Goal: Task Accomplishment & Management: Manage account settings

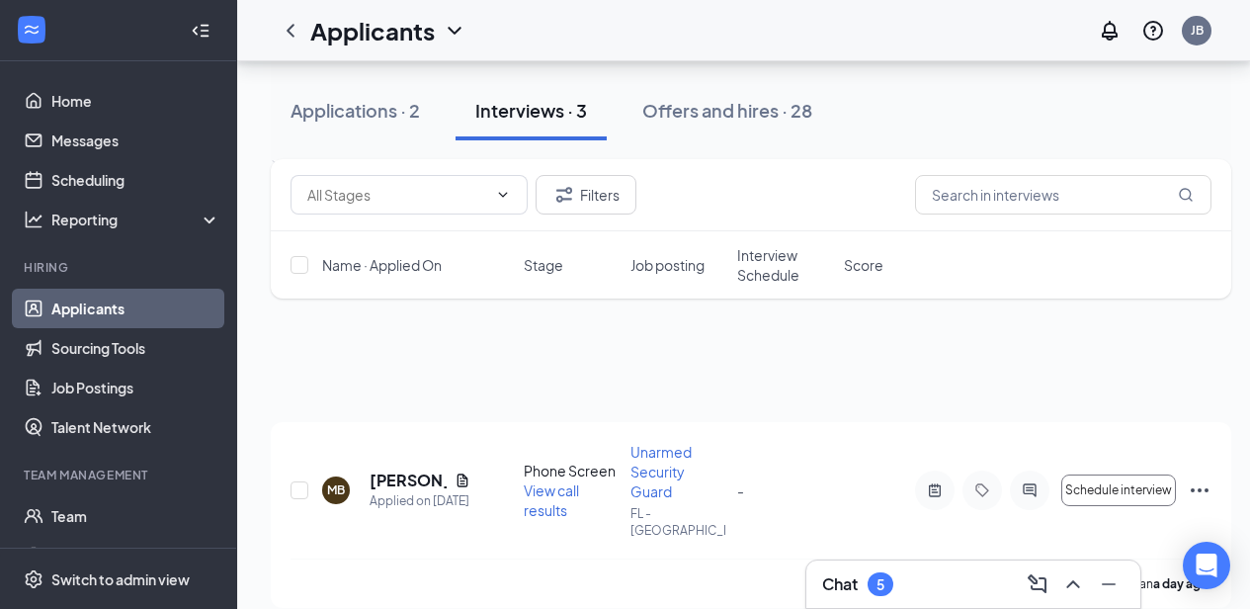
scroll to position [417, 0]
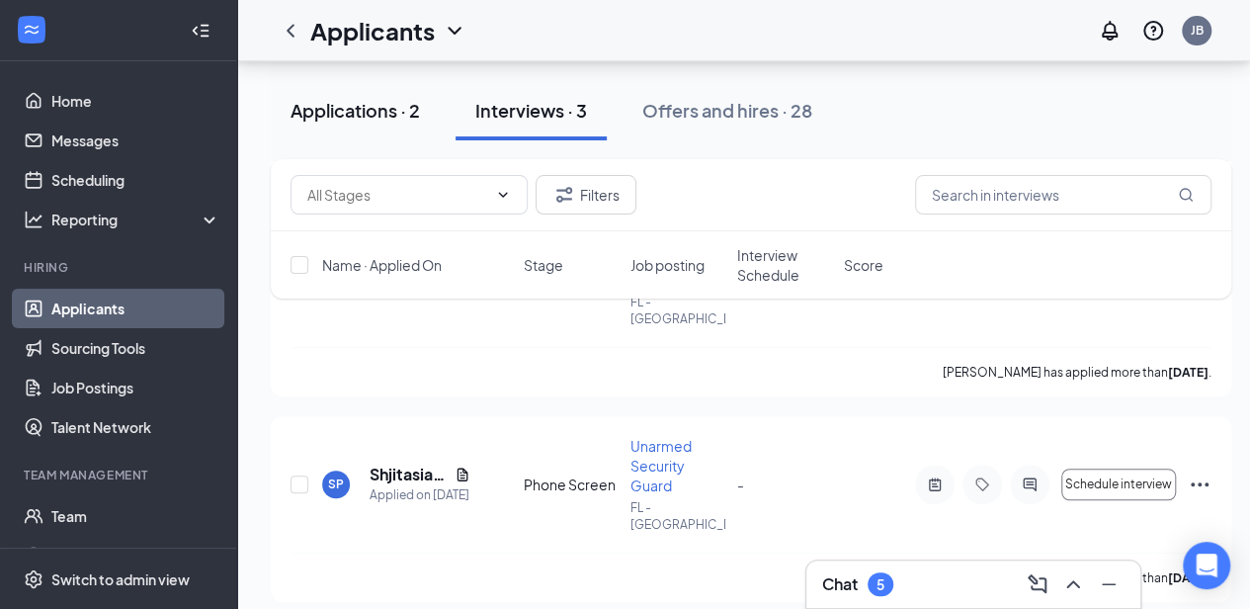
click at [367, 118] on div "Applications · 2" at bounding box center [355, 110] width 129 height 25
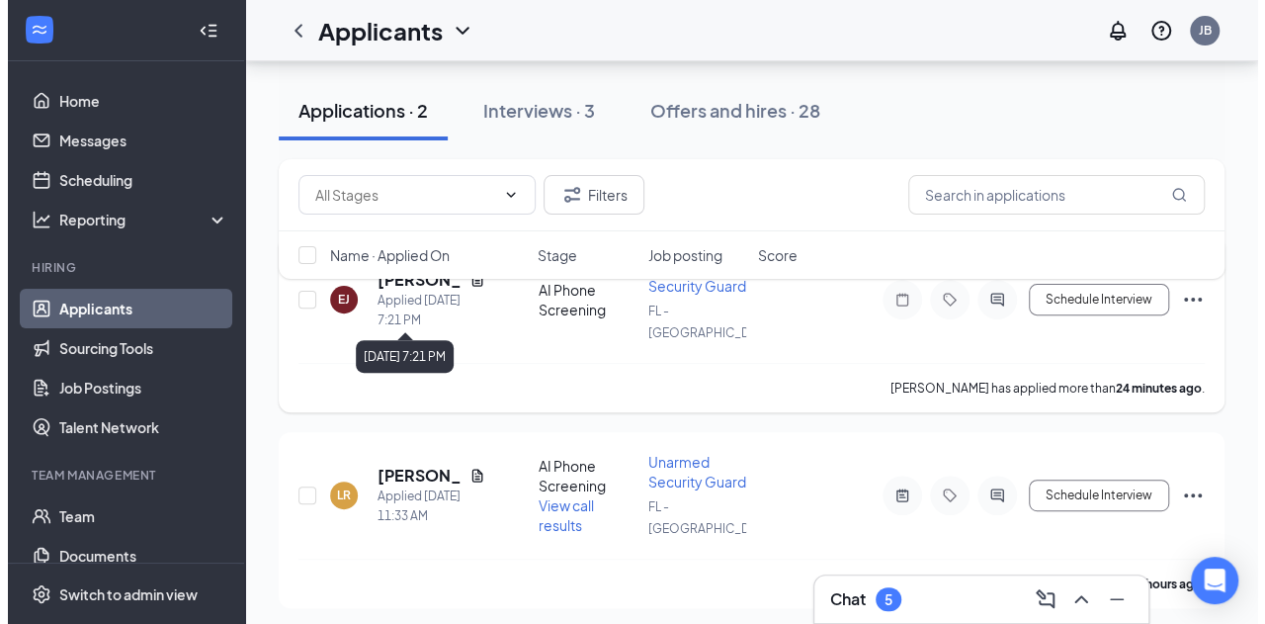
scroll to position [67, 0]
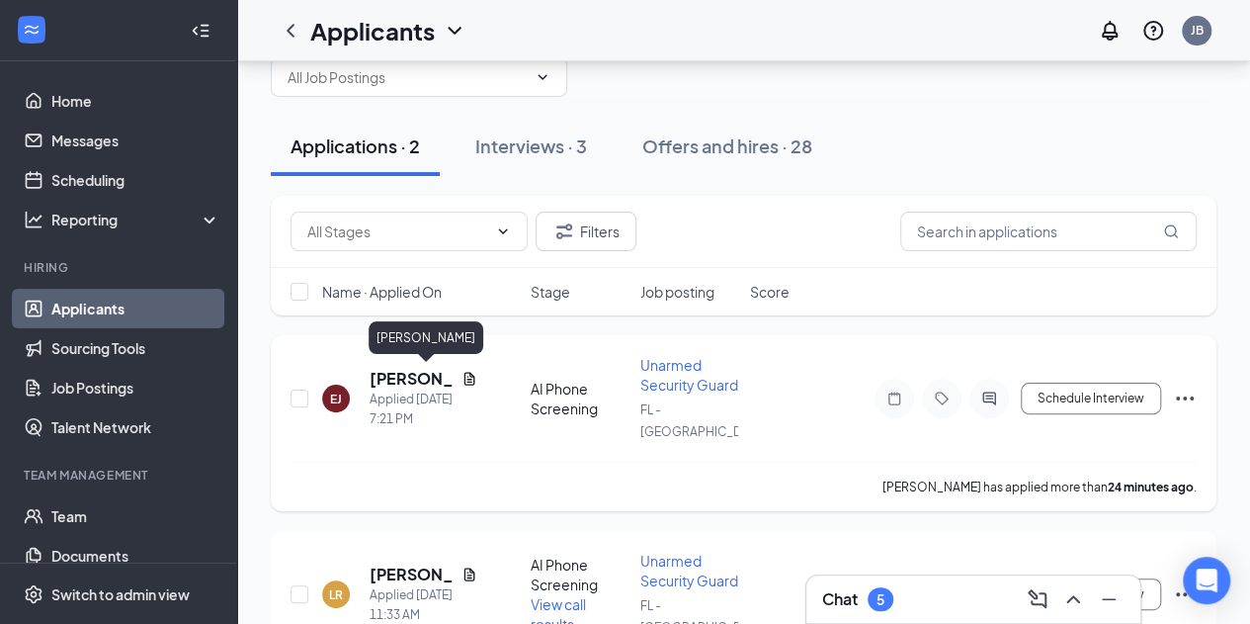
click at [387, 376] on h5 "[PERSON_NAME]" at bounding box center [412, 379] width 84 height 22
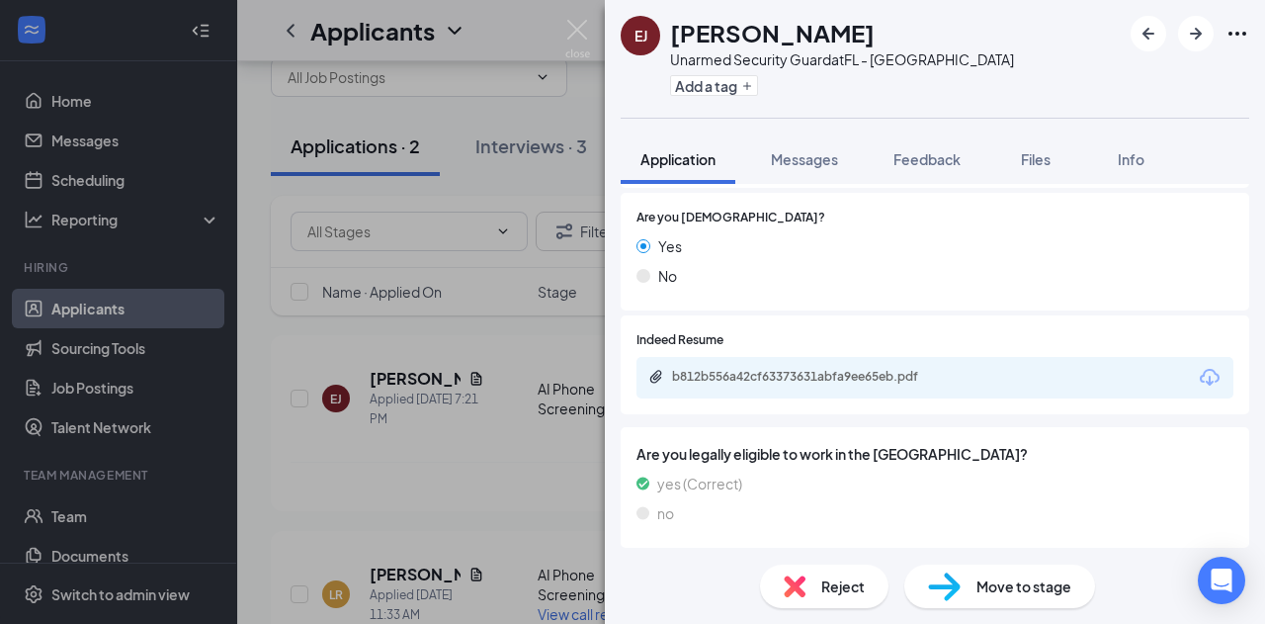
scroll to position [682, 0]
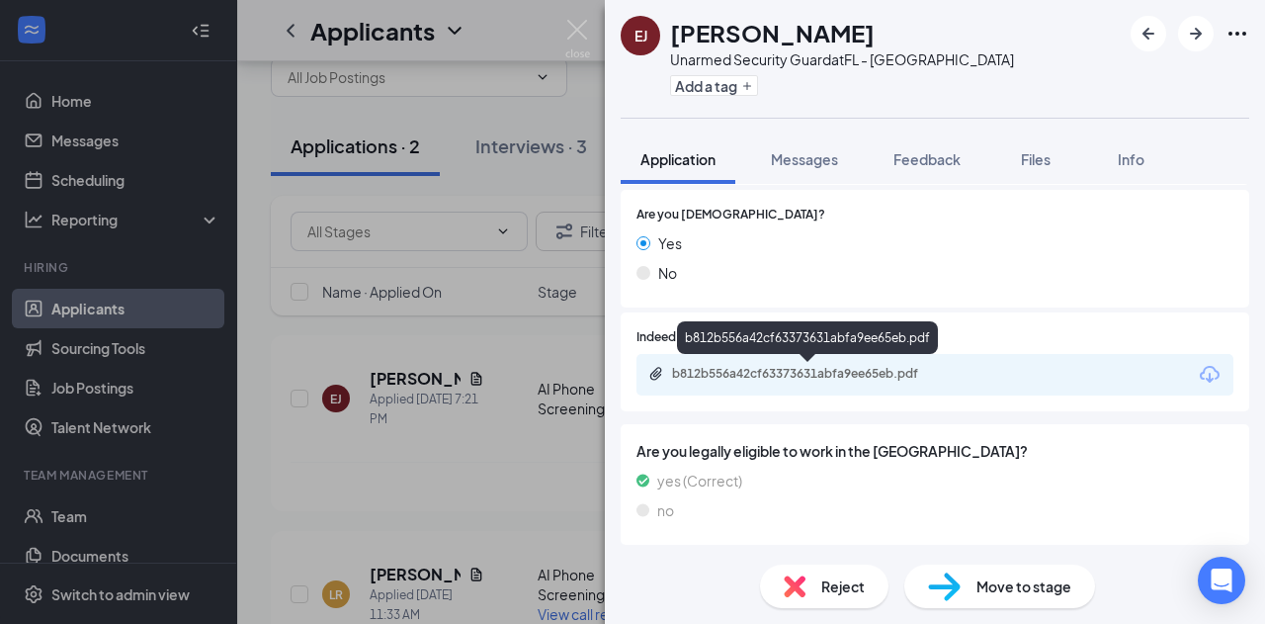
click at [805, 373] on div "b812b556a42cf63373631abfa9ee65eb.pdf" at bounding box center [810, 374] width 277 height 16
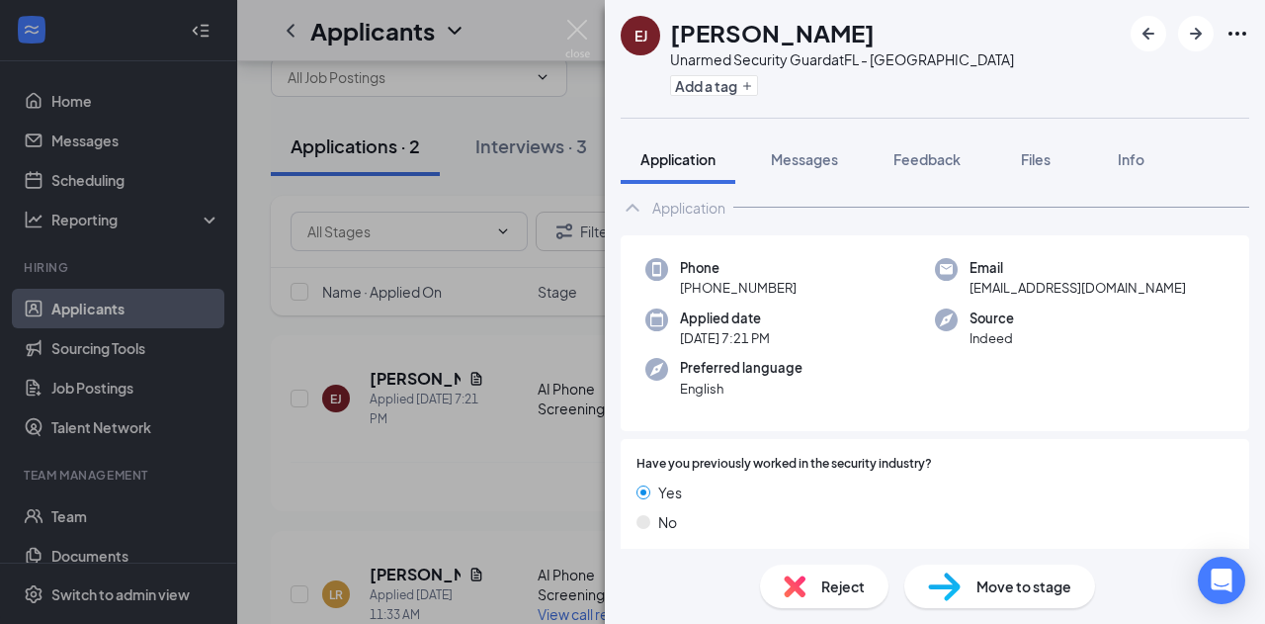
scroll to position [0, 0]
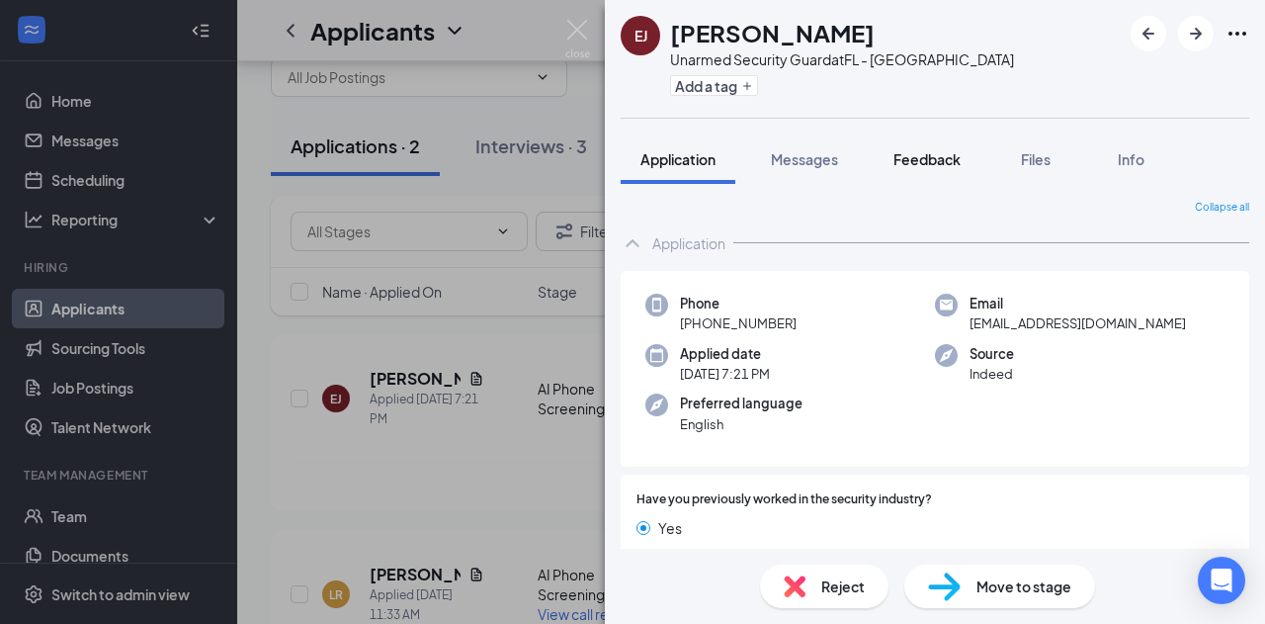
click at [949, 153] on span "Feedback" at bounding box center [927, 159] width 67 height 18
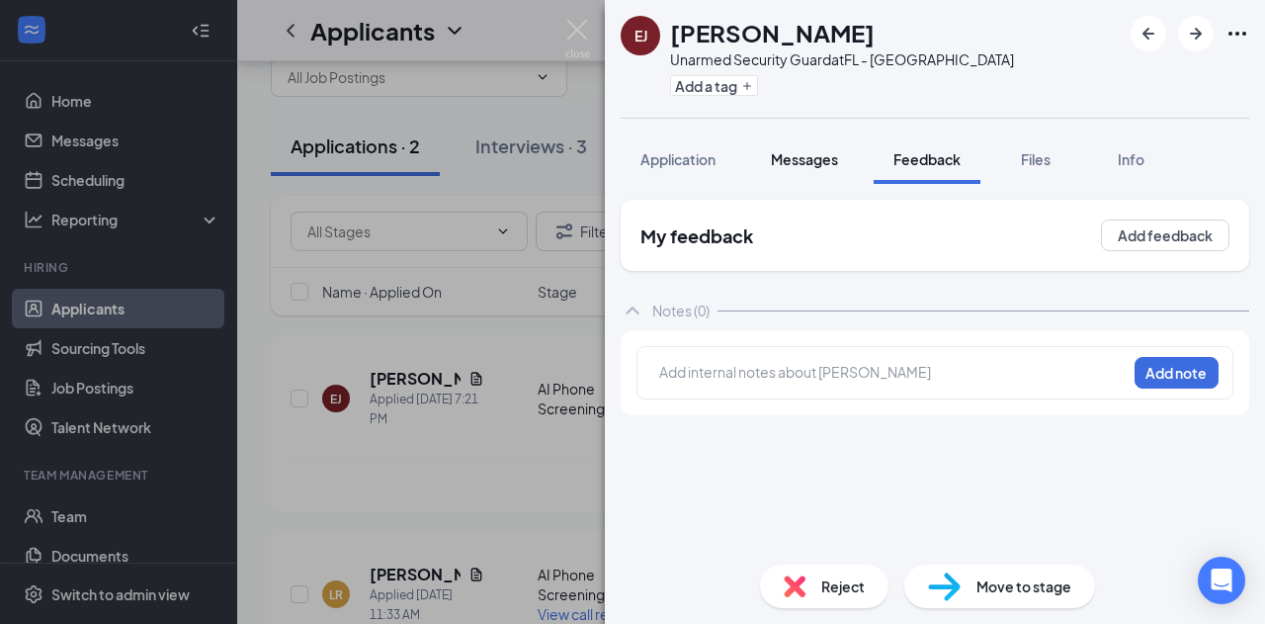
click at [826, 155] on span "Messages" at bounding box center [804, 159] width 67 height 18
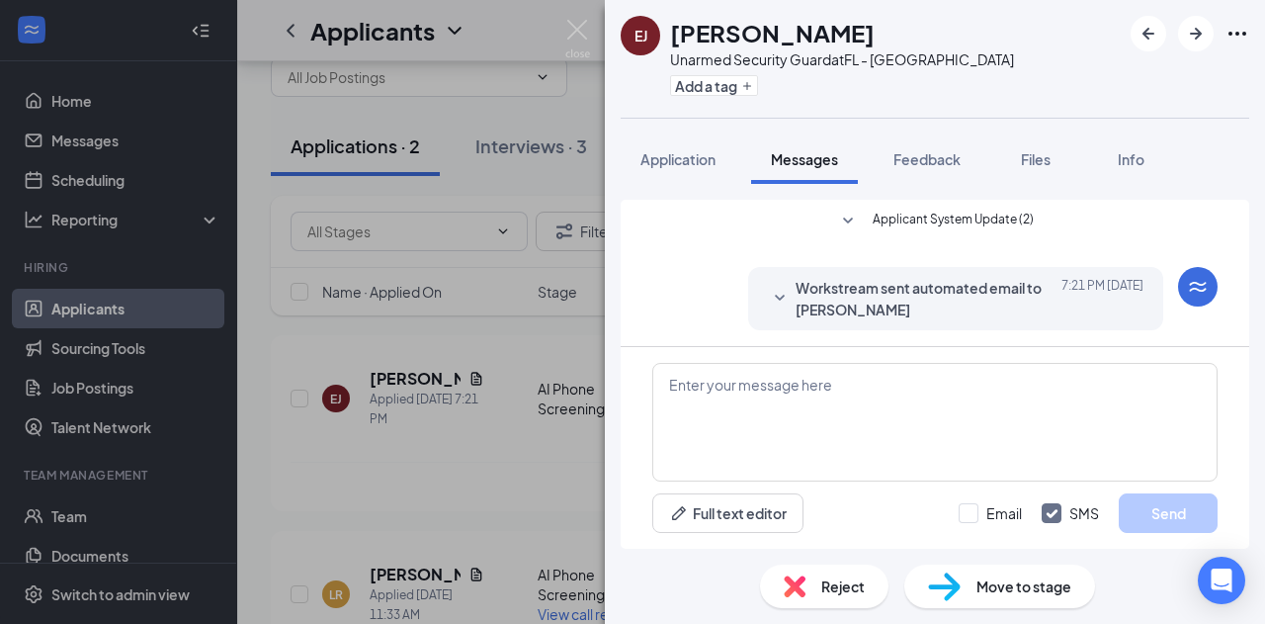
click at [842, 219] on icon "SmallChevronDown" at bounding box center [848, 222] width 24 height 24
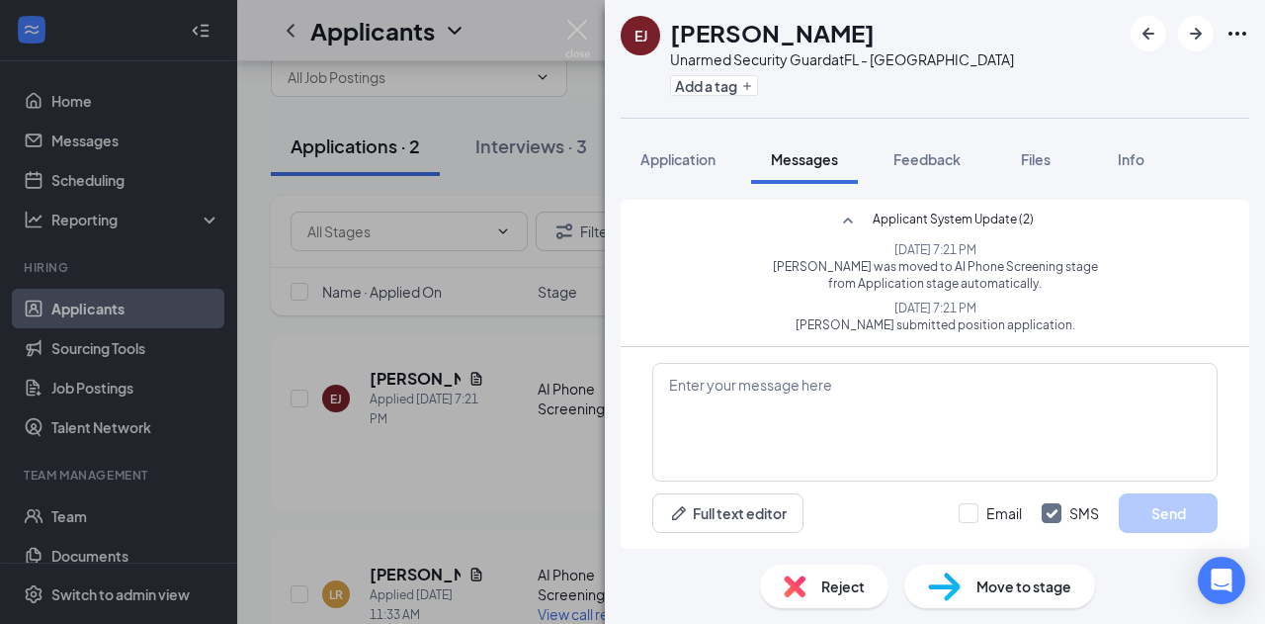
click at [846, 221] on icon "SmallChevronUp" at bounding box center [848, 222] width 24 height 24
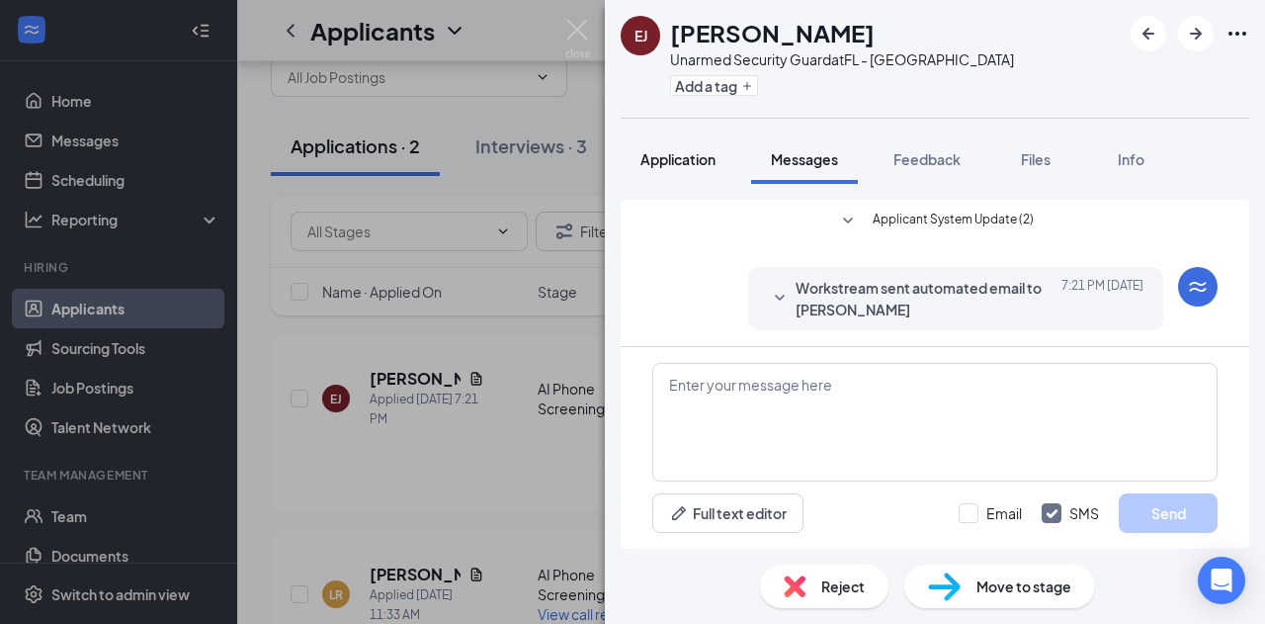
click at [667, 161] on span "Application" at bounding box center [678, 159] width 75 height 18
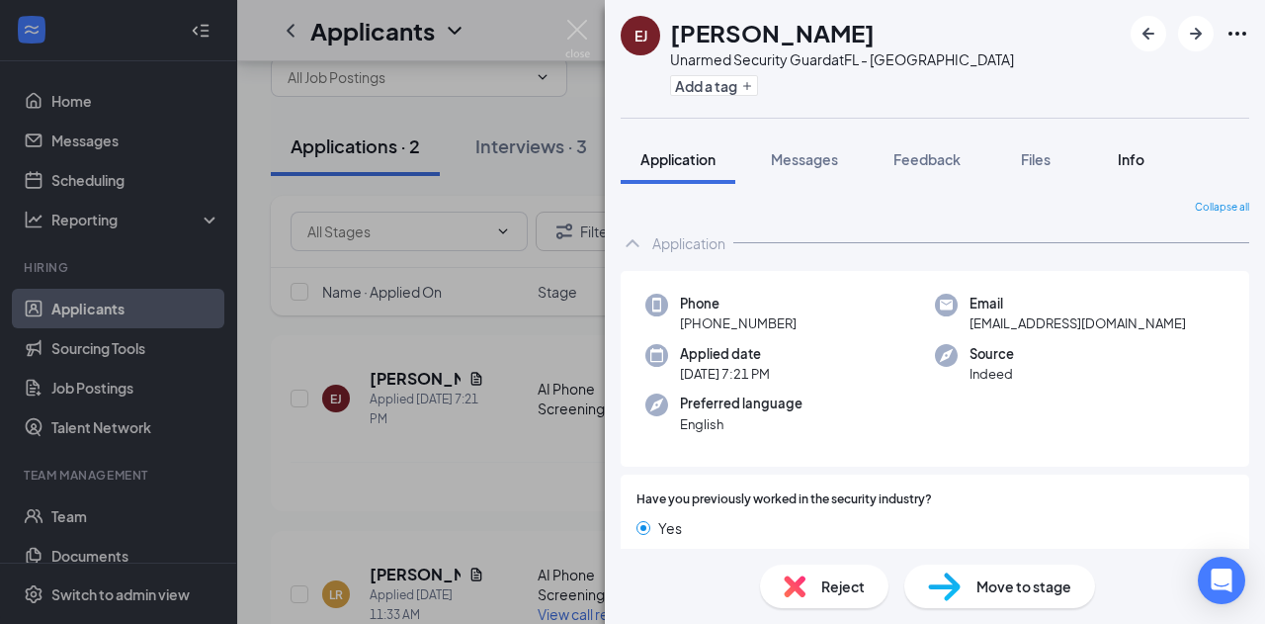
click at [1137, 159] on span "Info" at bounding box center [1131, 159] width 27 height 18
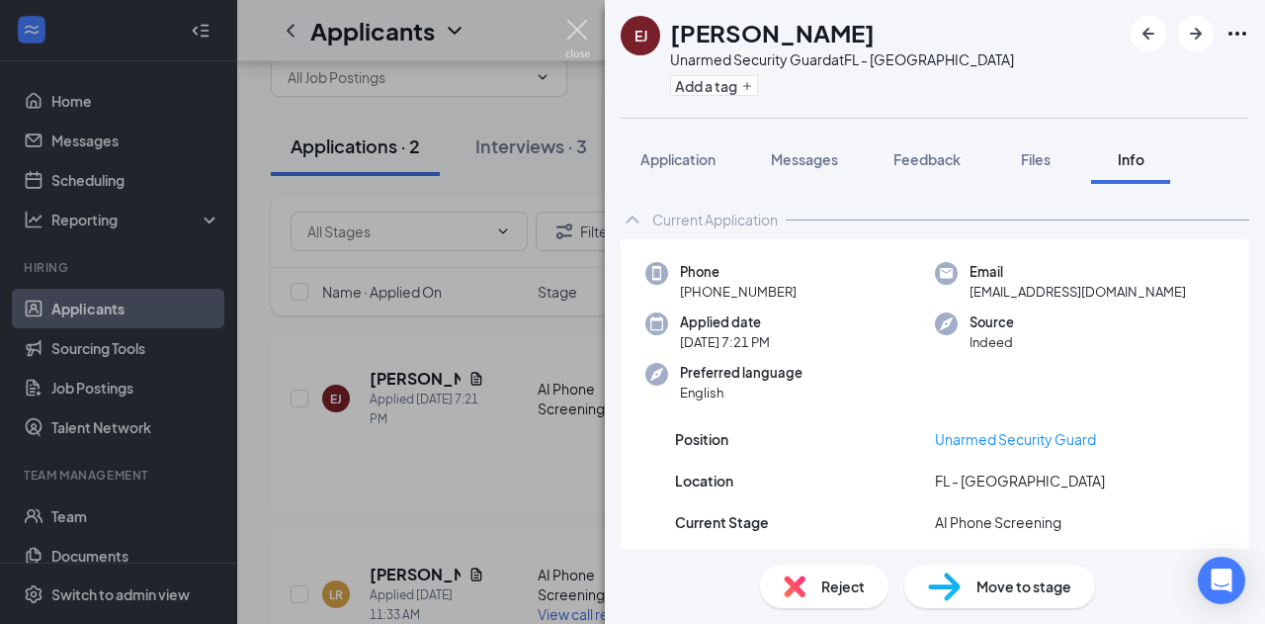
click at [574, 29] on img at bounding box center [577, 39] width 25 height 39
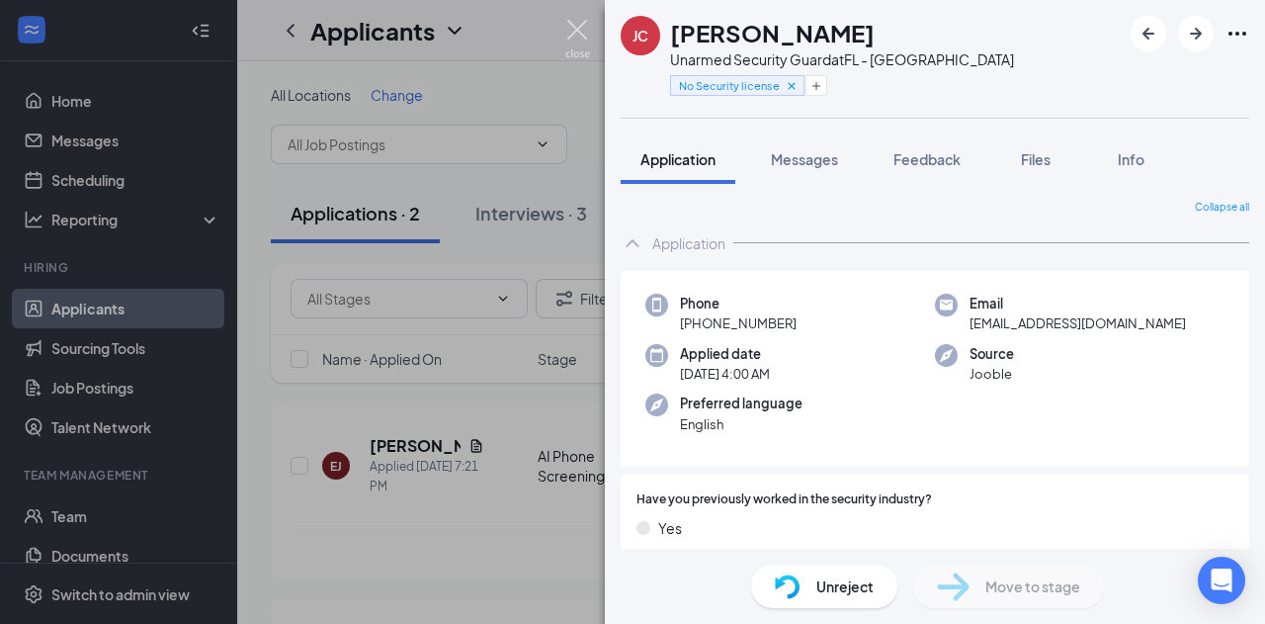
click at [579, 27] on img at bounding box center [577, 39] width 25 height 39
click at [579, 26] on img at bounding box center [577, 39] width 25 height 39
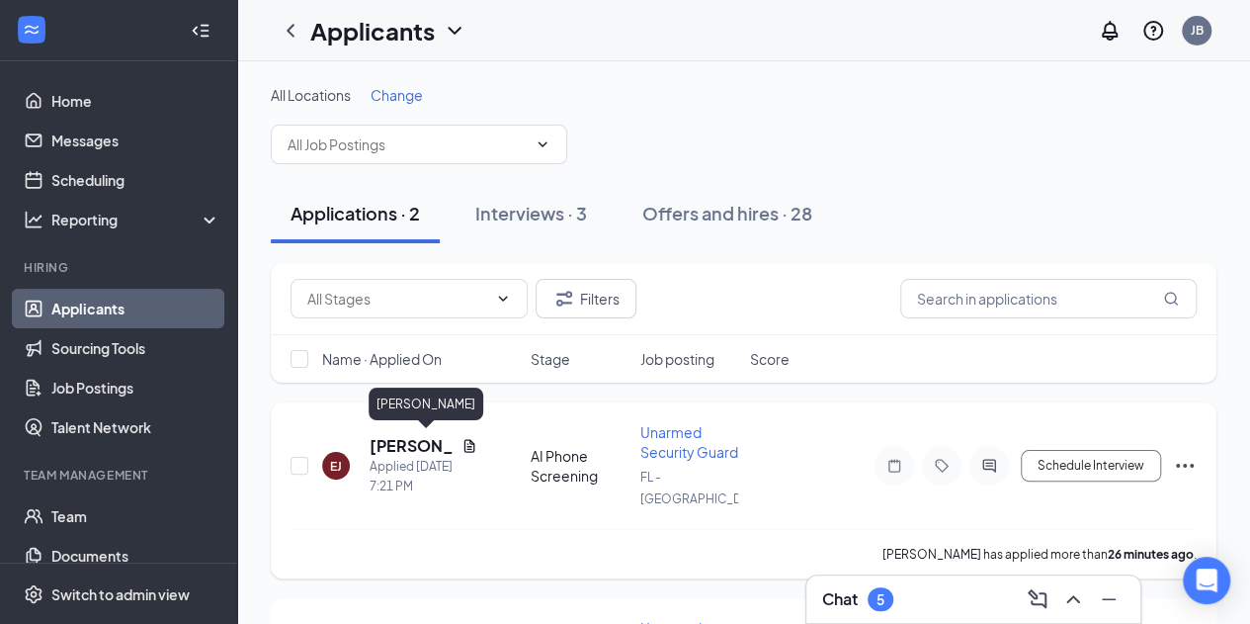
click at [405, 443] on h5 "[PERSON_NAME]" at bounding box center [412, 446] width 84 height 22
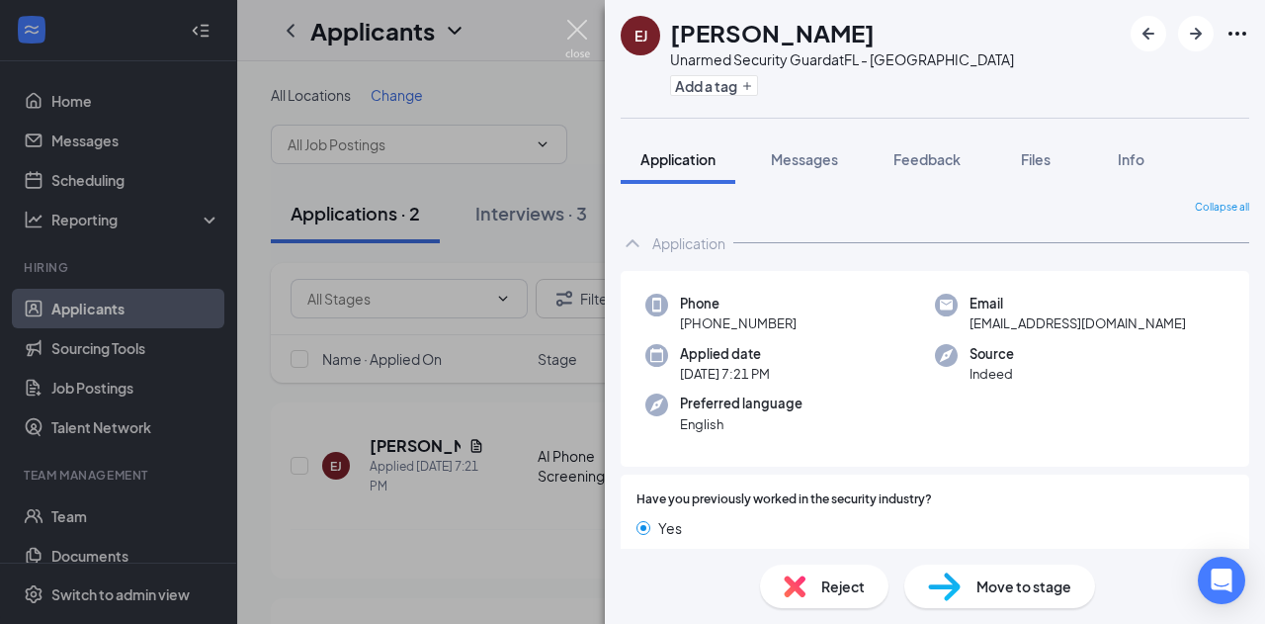
click at [579, 27] on img at bounding box center [577, 39] width 25 height 39
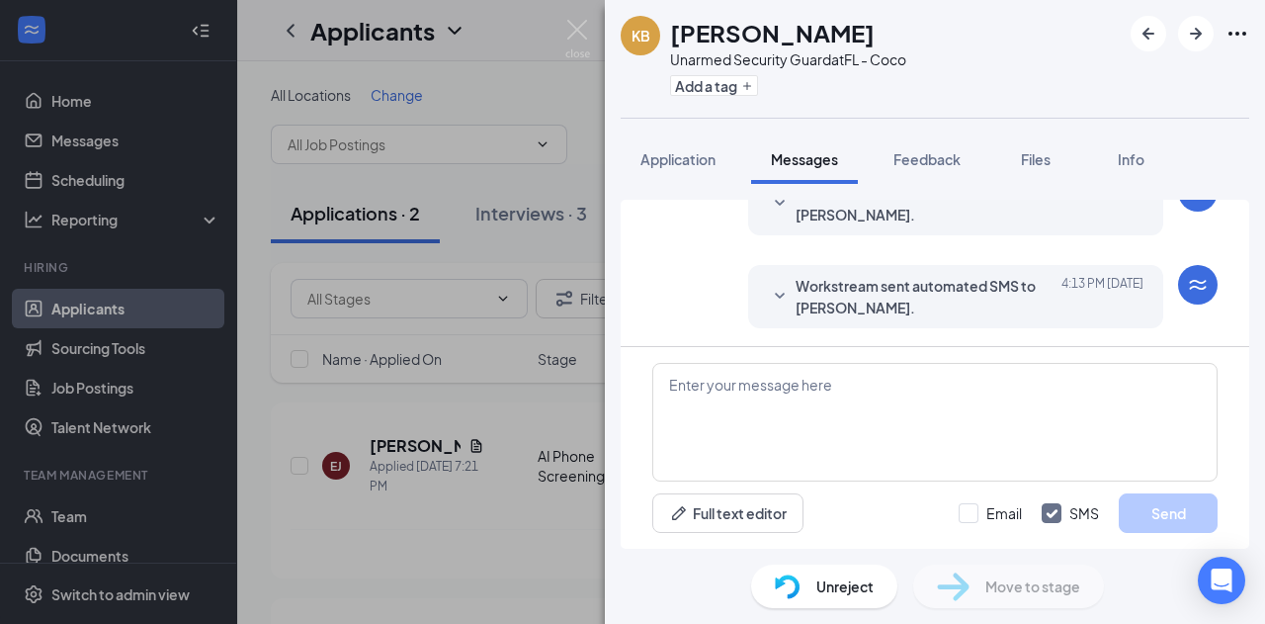
scroll to position [538, 0]
click at [678, 162] on span "Application" at bounding box center [678, 159] width 75 height 18
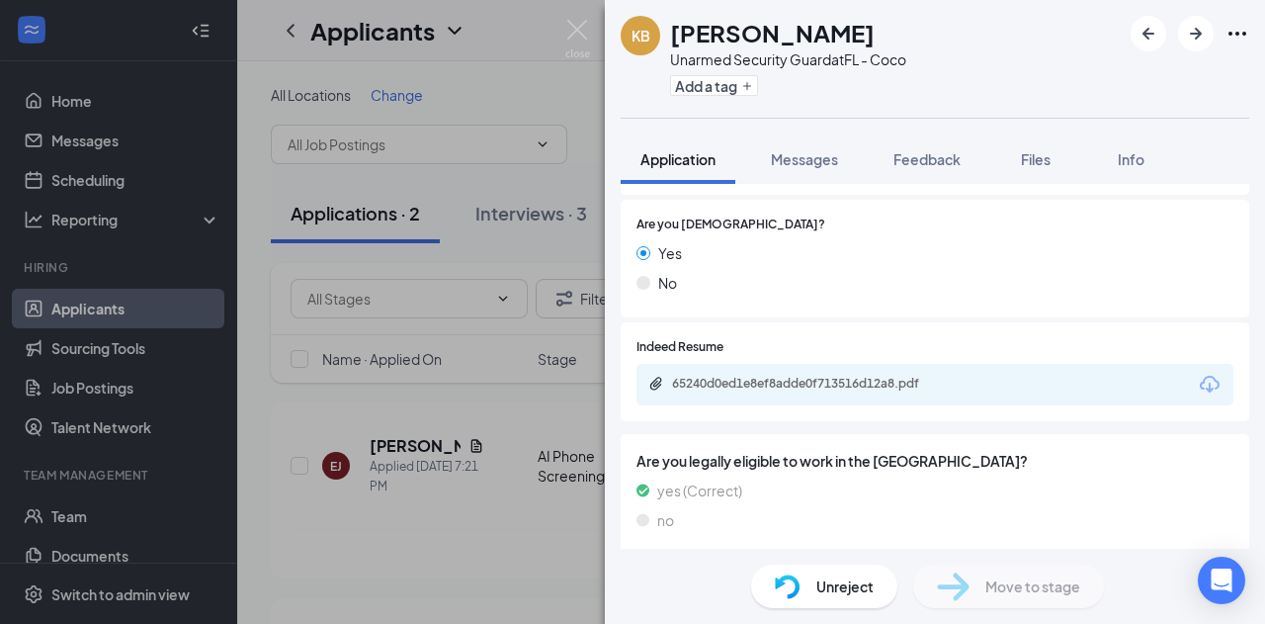
scroll to position [737, 0]
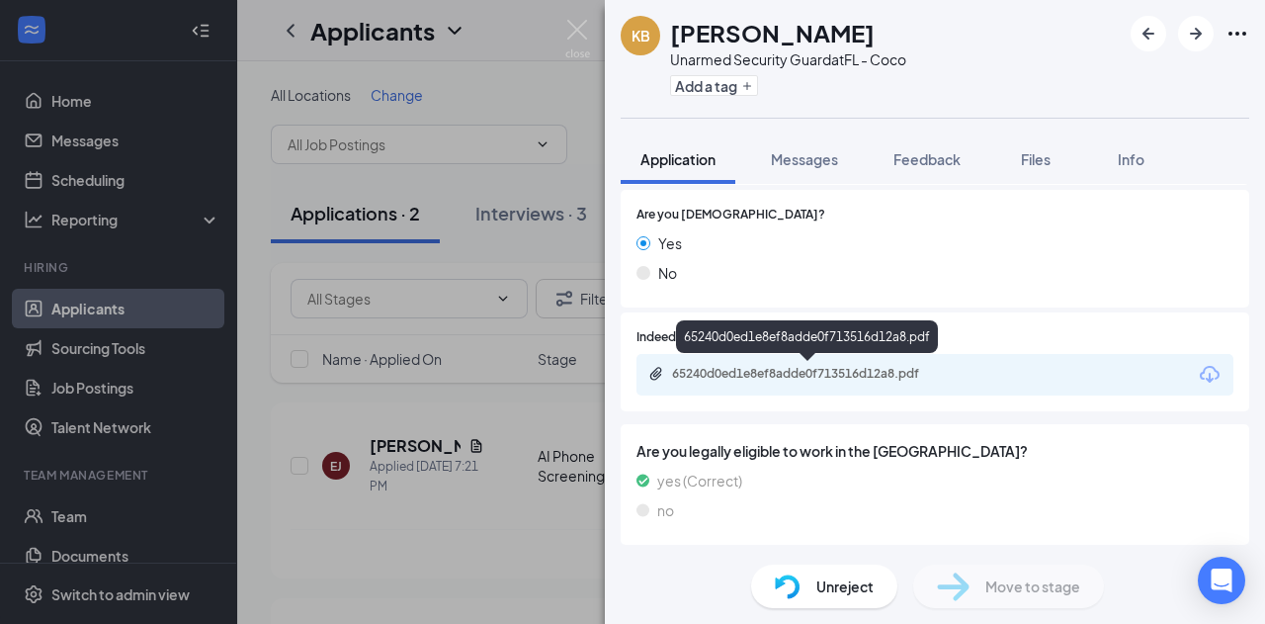
click at [858, 373] on div "65240d0ed1e8ef8adde0f713516d12a8.pdf" at bounding box center [810, 374] width 277 height 16
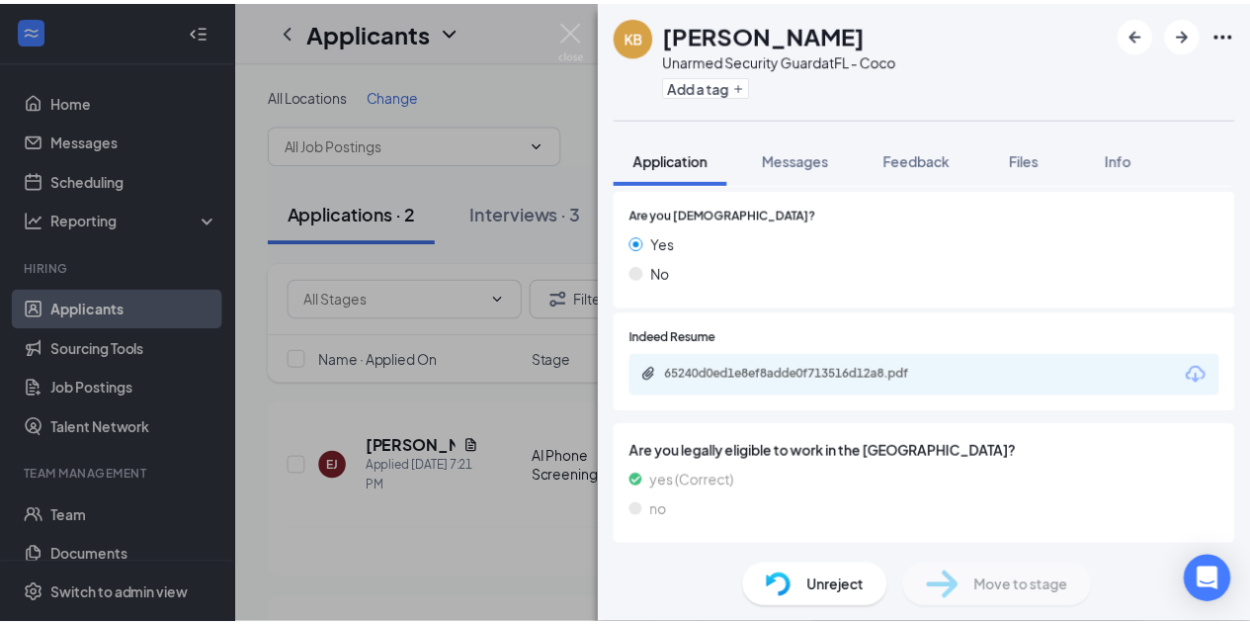
scroll to position [729, 0]
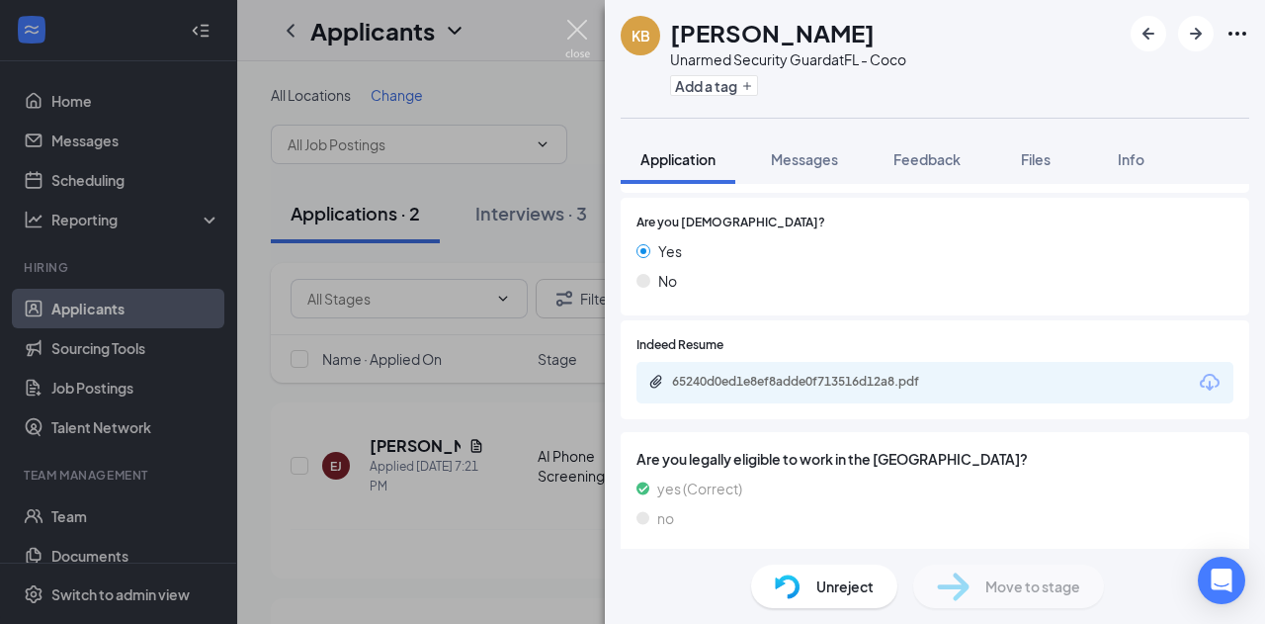
click at [573, 29] on img at bounding box center [577, 39] width 25 height 39
